Goal: Task Accomplishment & Management: Complete application form

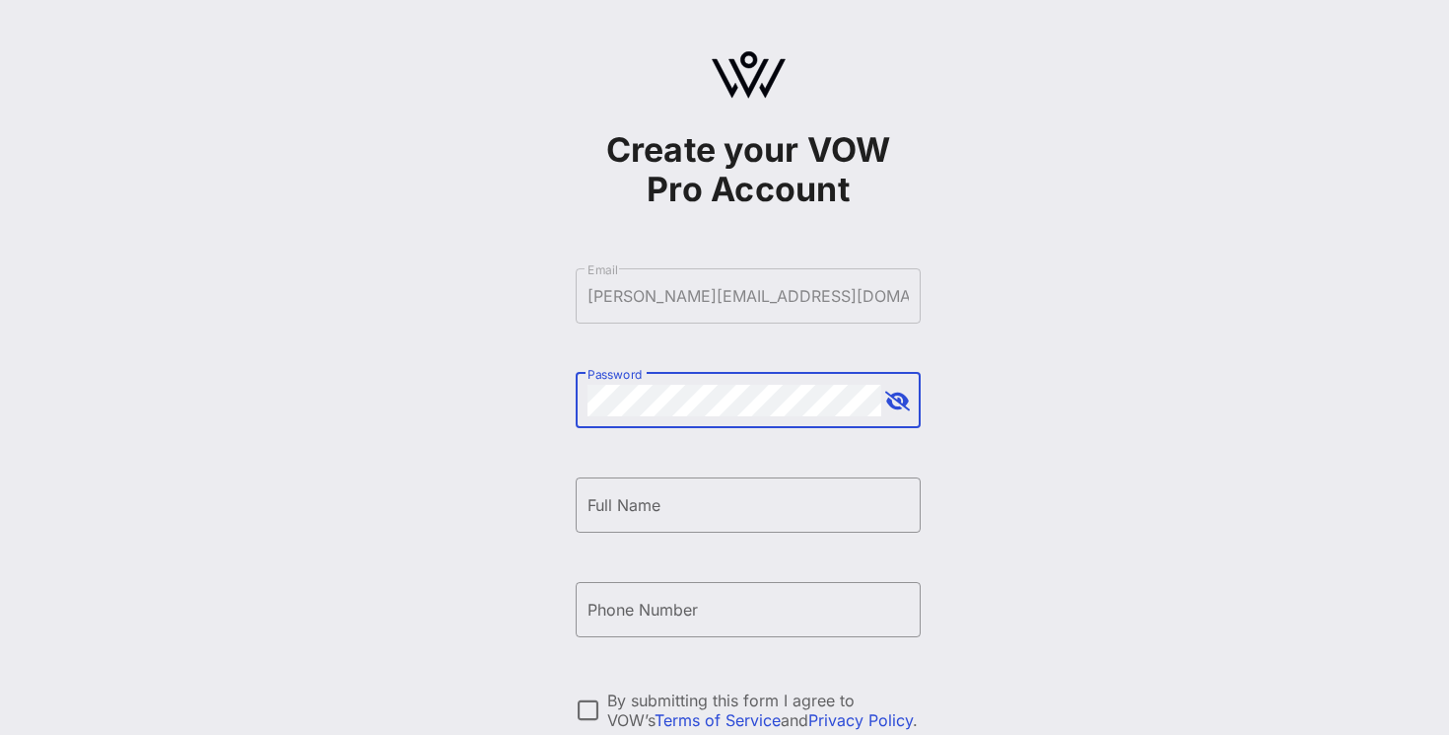
click at [908, 397] on button "append icon" at bounding box center [897, 401] width 25 height 20
click at [727, 503] on input "Full Name" at bounding box center [748, 505] width 321 height 32
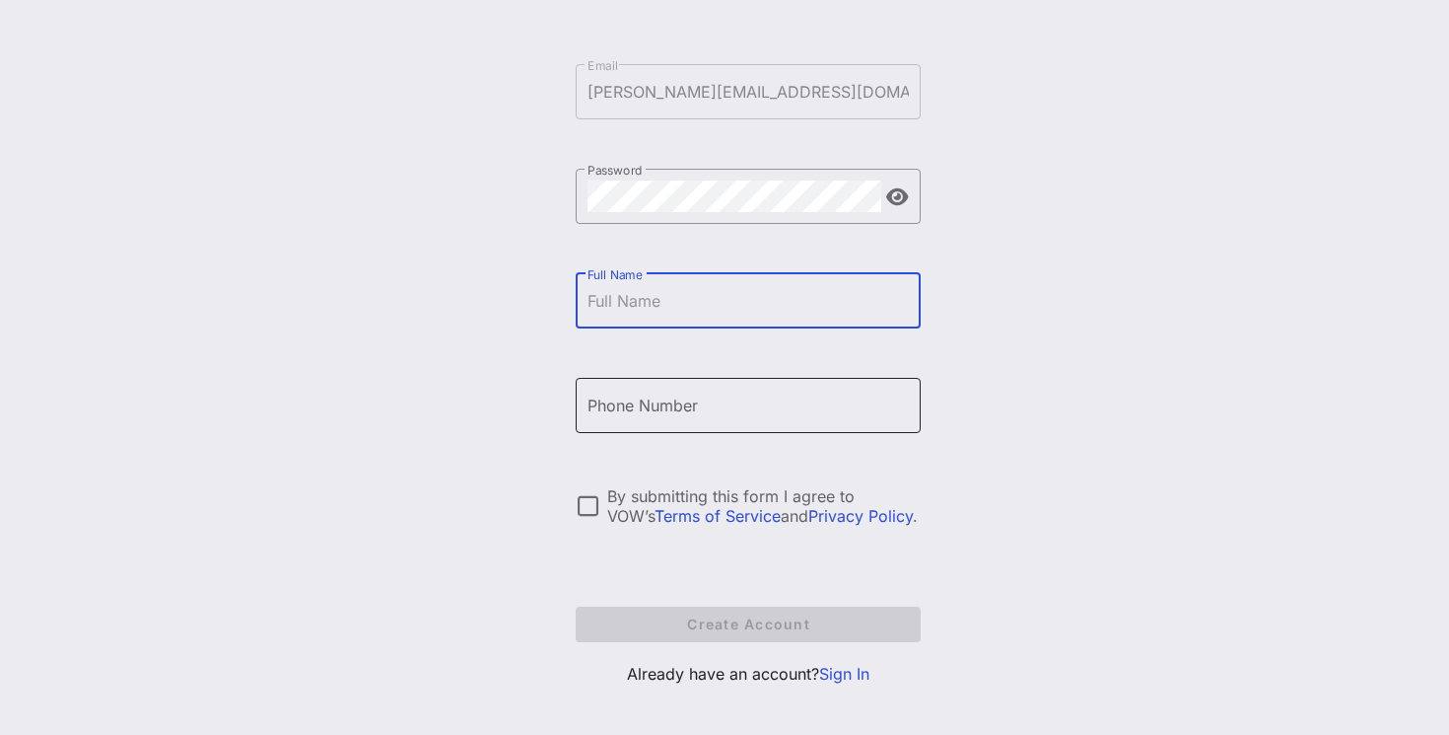
scroll to position [207, 0]
type input "[PERSON_NAME]"
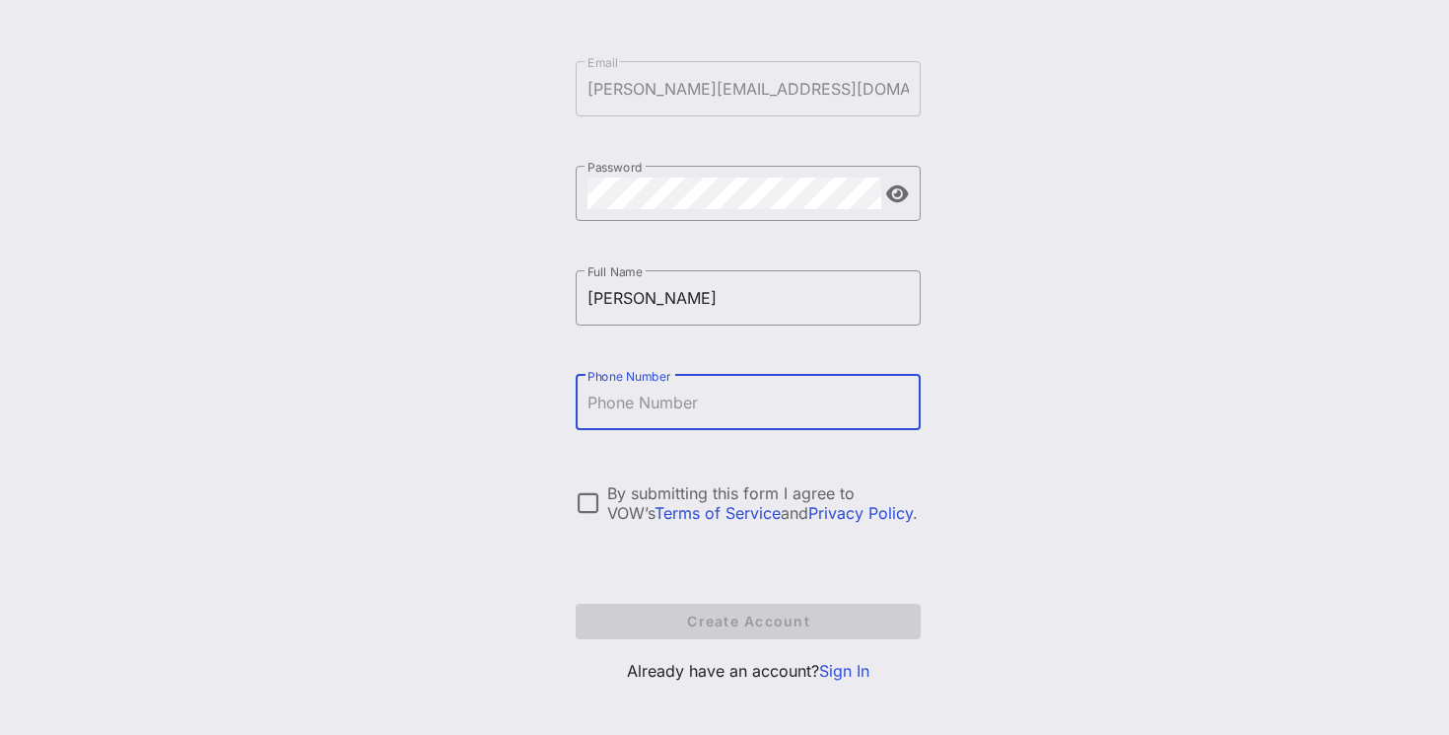
click at [673, 396] on input "Phone Number" at bounding box center [748, 402] width 321 height 32
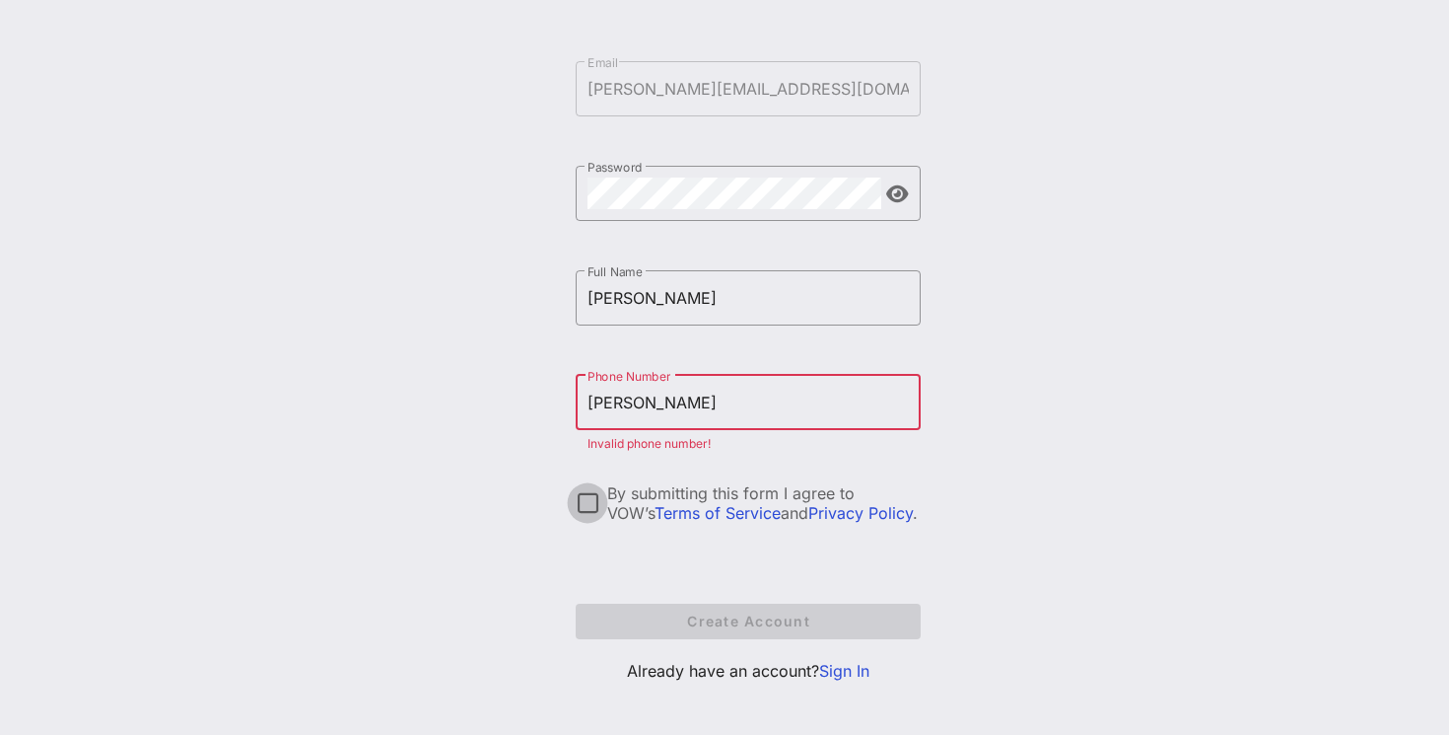
type input "[PERSON_NAME]"
click at [575, 506] on div at bounding box center [588, 503] width 34 height 34
click at [691, 406] on input "[PERSON_NAME]" at bounding box center [748, 402] width 321 height 32
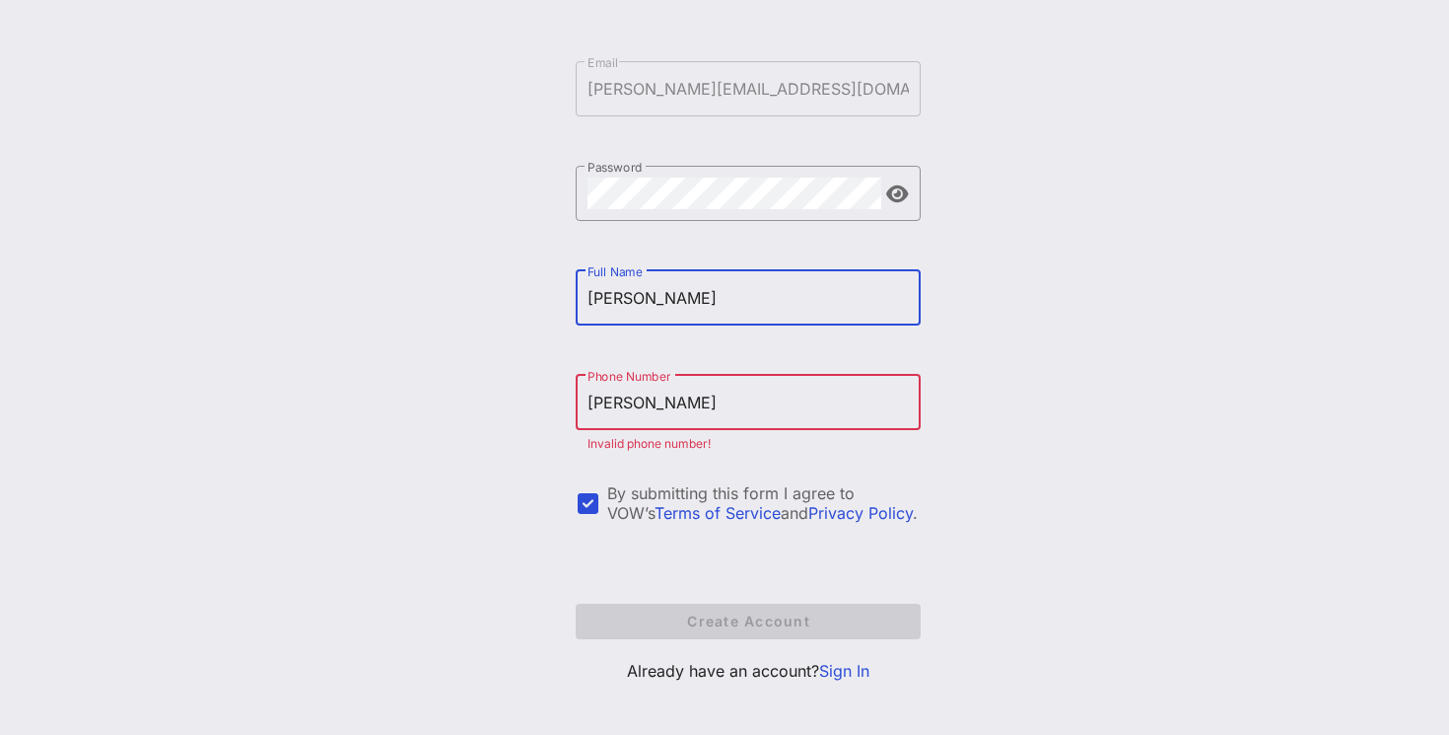
click at [683, 294] on input "[PERSON_NAME]" at bounding box center [748, 298] width 321 height 32
type input "[PERSON_NAME]"
click at [686, 407] on input "[PERSON_NAME]" at bounding box center [748, 402] width 321 height 32
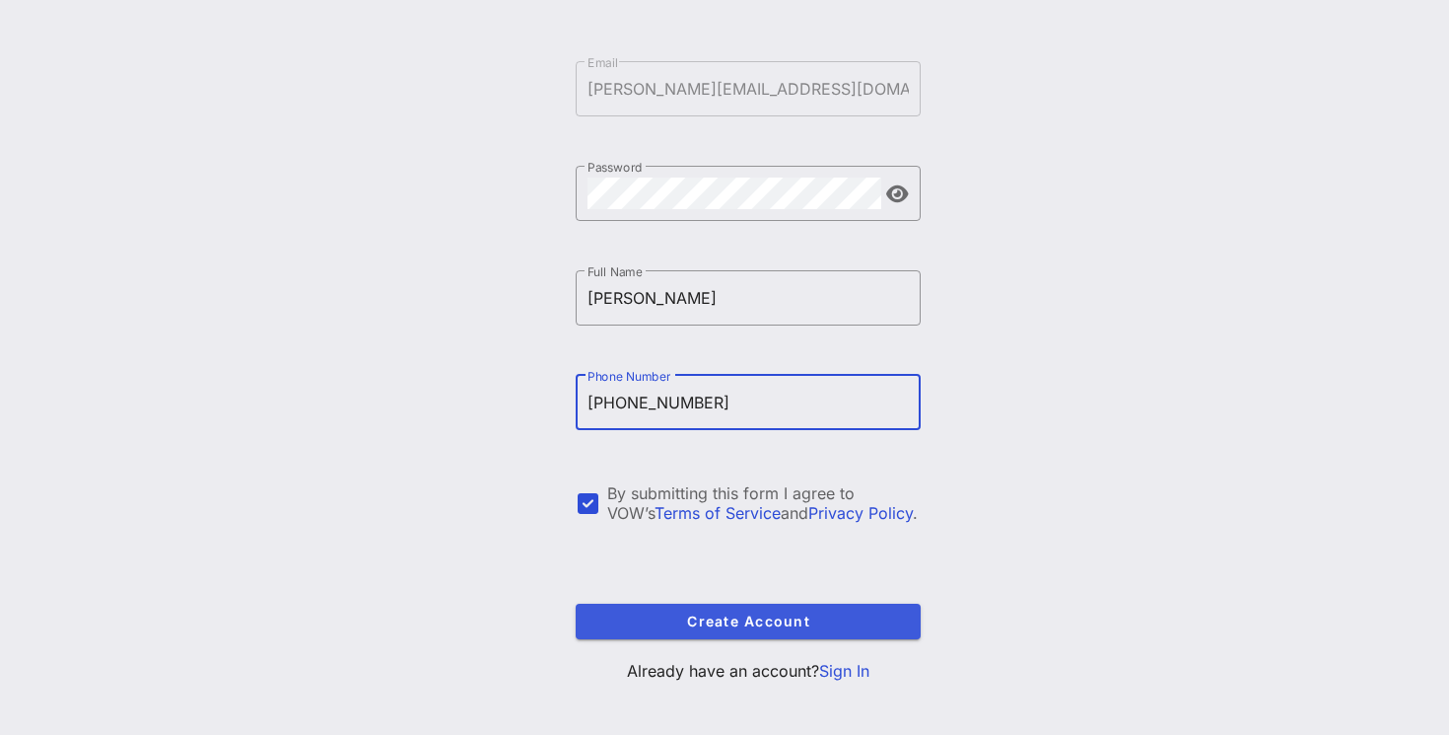
type input "[PHONE_NUMBER]"
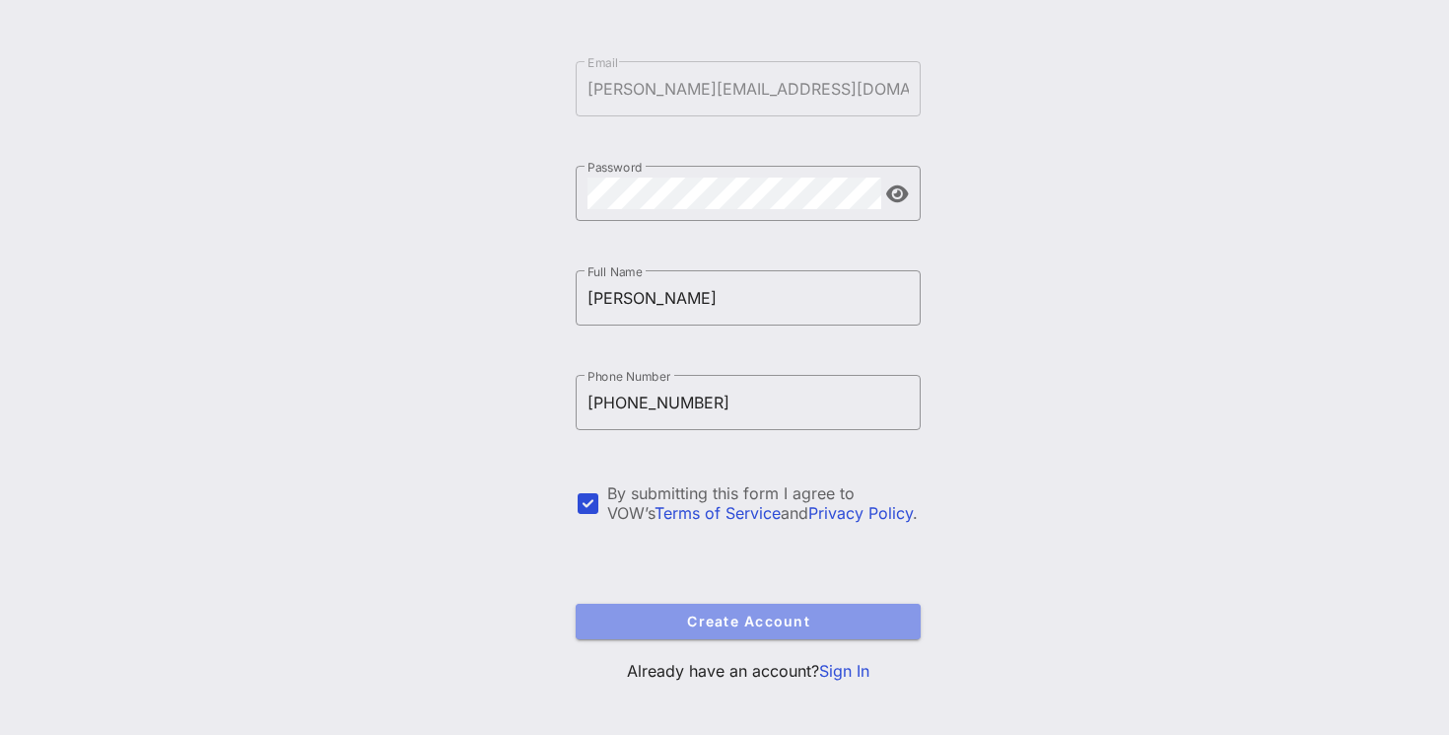
click at [724, 626] on span "Create Account" at bounding box center [749, 620] width 314 height 17
